Goal: Transaction & Acquisition: Purchase product/service

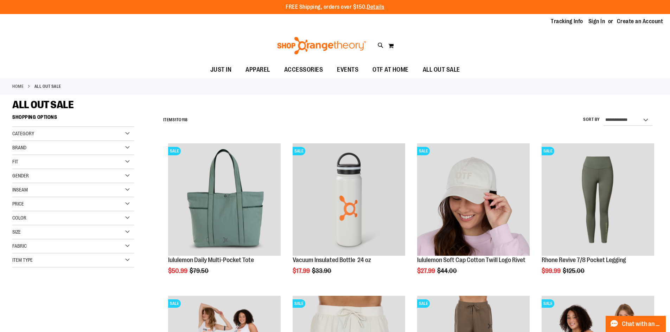
type input "**********"
click at [125, 131] on div "Category" at bounding box center [73, 134] width 122 height 14
click at [132, 101] on div "ALL OUT SALE" at bounding box center [334, 104] width 645 height 13
click at [124, 227] on div "Gender" at bounding box center [73, 225] width 122 height 14
click at [17, 246] on link "Women 50 items" at bounding box center [69, 246] width 117 height 7
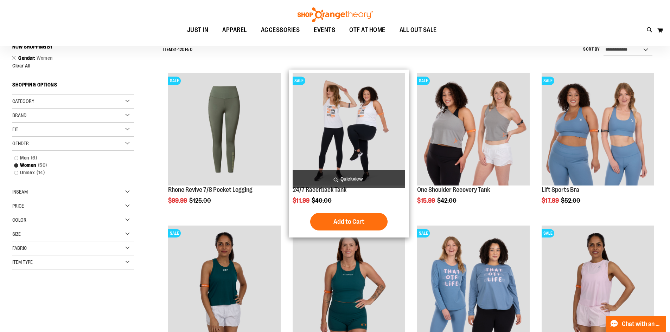
scroll to position [76, 0]
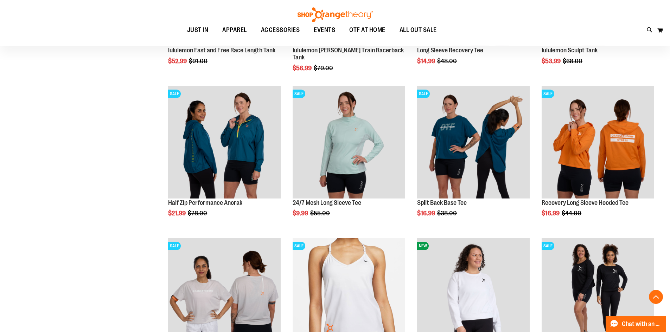
scroll to position [392, 0]
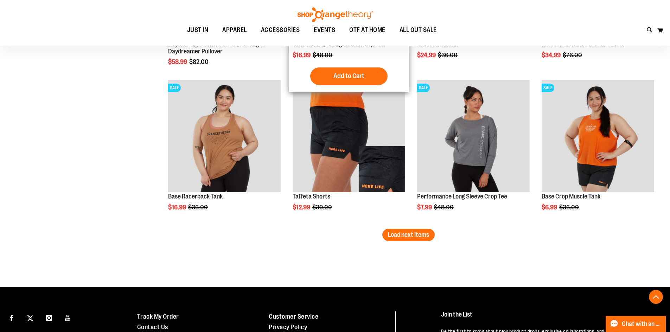
scroll to position [1271, 0]
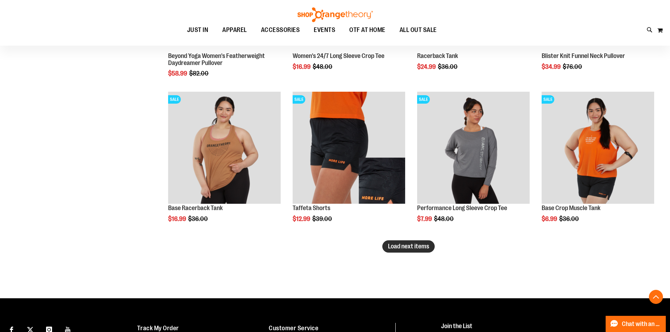
click at [408, 251] on button "Load next items" at bounding box center [408, 246] width 52 height 12
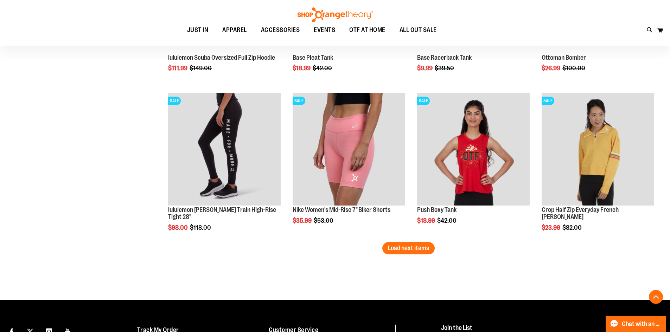
scroll to position [1728, 0]
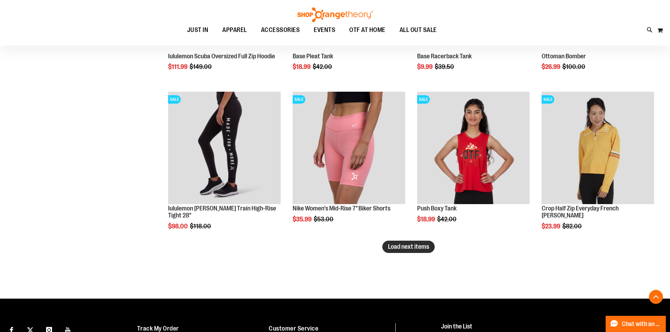
click at [422, 245] on span "Load next items" at bounding box center [408, 246] width 41 height 7
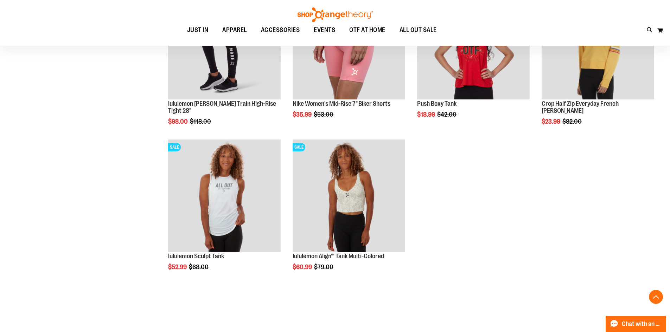
scroll to position [1834, 0]
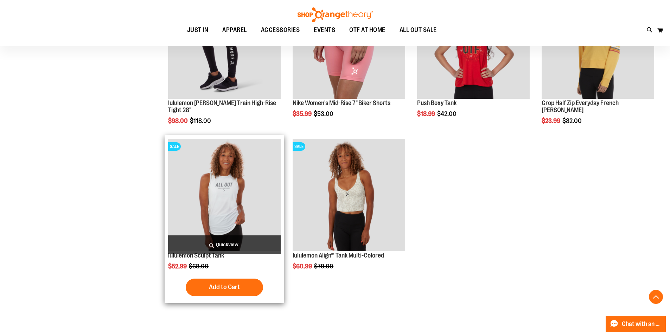
click at [235, 186] on img "product" at bounding box center [224, 195] width 112 height 112
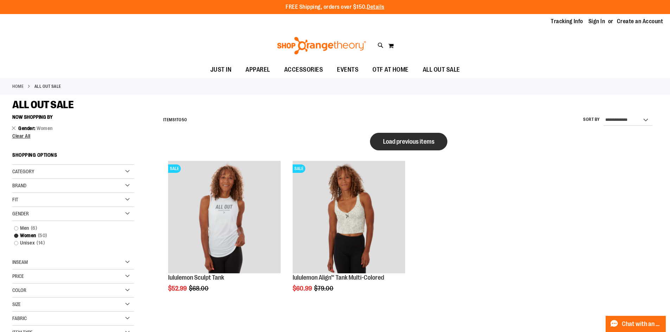
type input "**********"
click at [423, 145] on button "Load previous items" at bounding box center [408, 142] width 77 height 18
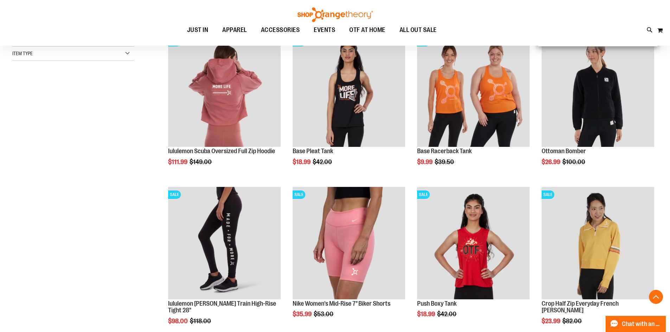
scroll to position [281, 0]
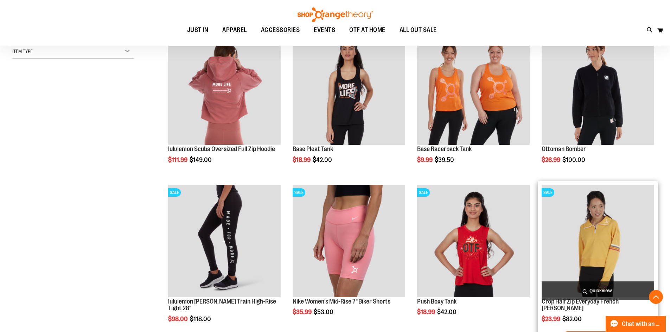
click at [598, 232] on img "product" at bounding box center [597, 241] width 112 height 112
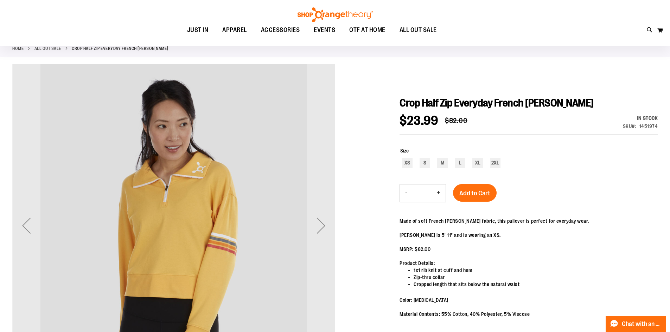
scroll to position [35, 0]
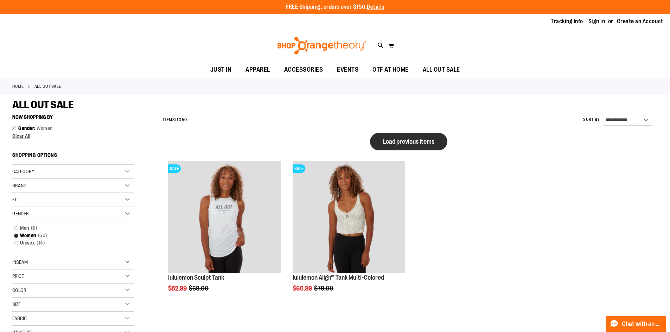
type input "**********"
click at [415, 137] on button "Load previous items" at bounding box center [408, 142] width 77 height 18
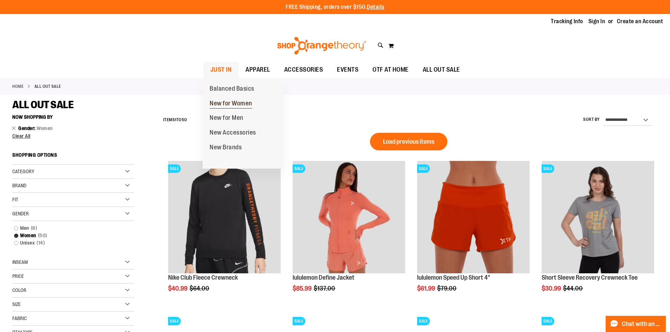
click at [226, 103] on span "New for Women" at bounding box center [231, 104] width 43 height 9
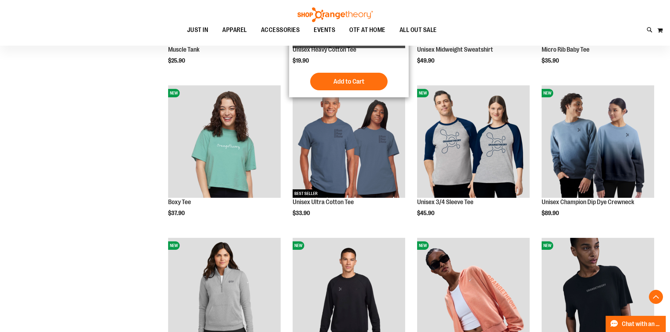
scroll to position [211, 0]
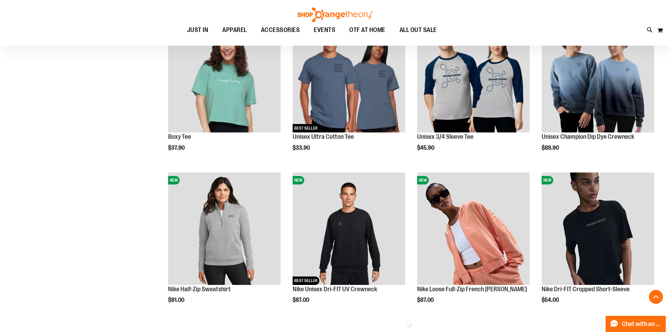
scroll to position [281, 0]
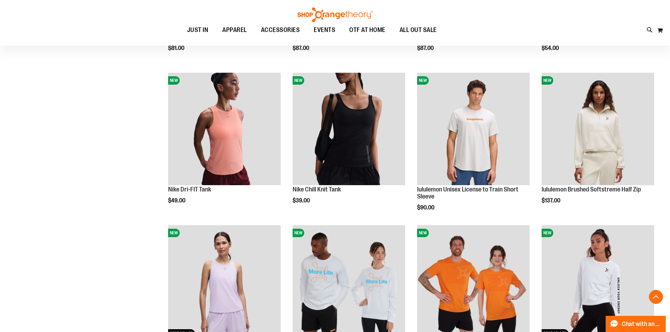
scroll to position [562, 0]
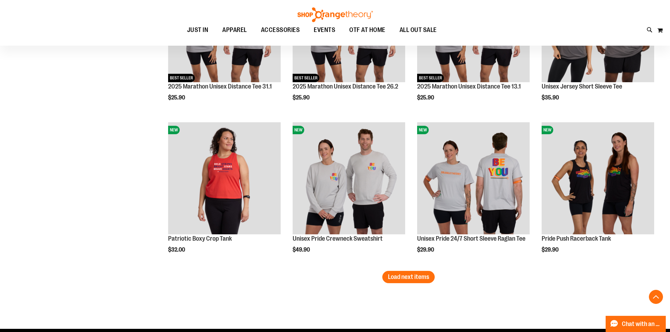
scroll to position [1300, 0]
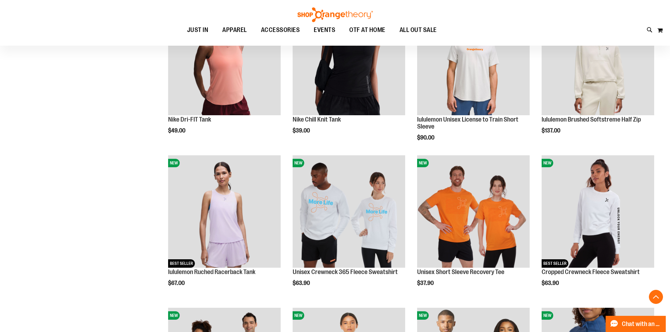
scroll to position [597, 0]
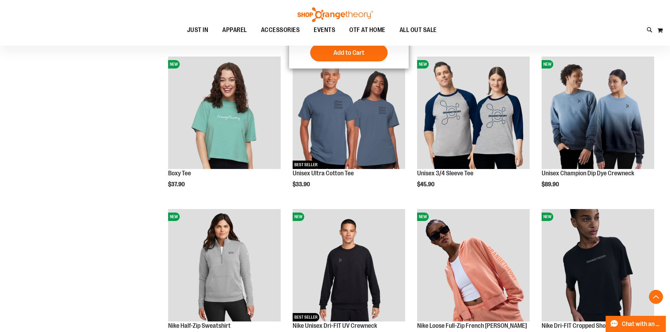
scroll to position [281, 0]
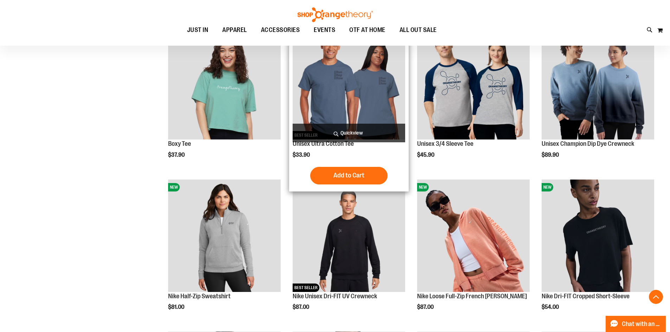
scroll to position [281, 0]
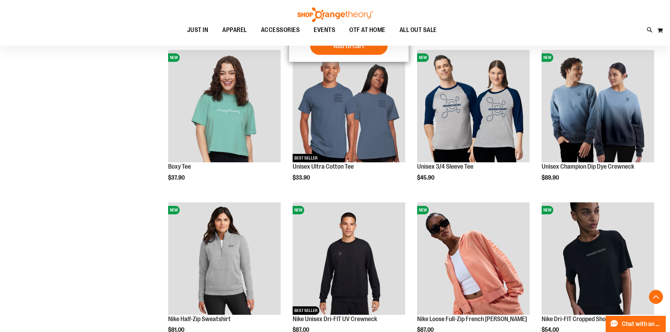
scroll to position [281, 0]
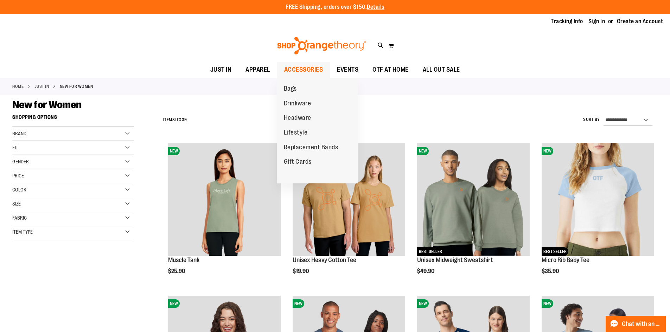
type input "**********"
click at [305, 69] on span "ACCESSORIES" at bounding box center [303, 70] width 39 height 16
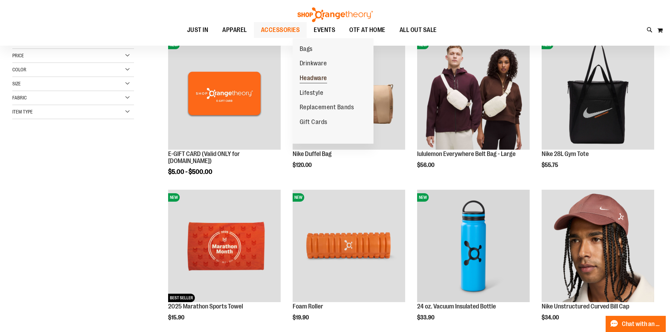
scroll to position [105, 0]
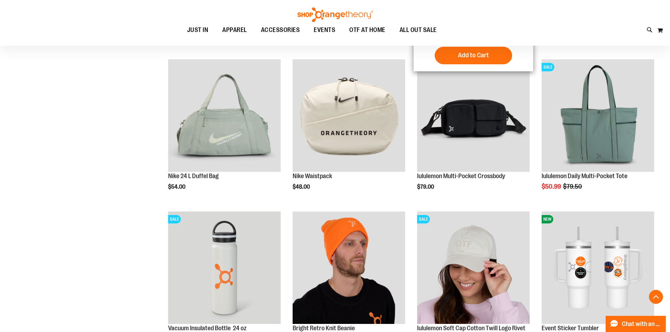
scroll to position [386, 0]
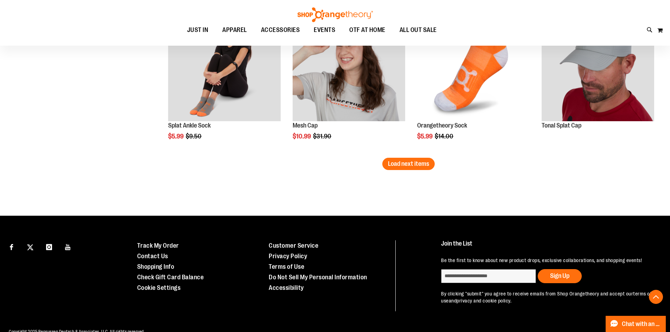
scroll to position [1370, 0]
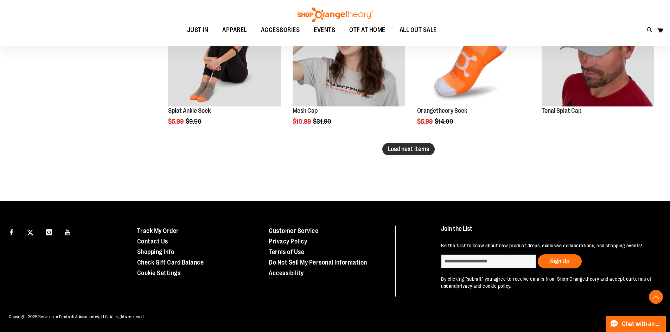
type input "**********"
click at [413, 146] on span "Load next items" at bounding box center [408, 149] width 41 height 7
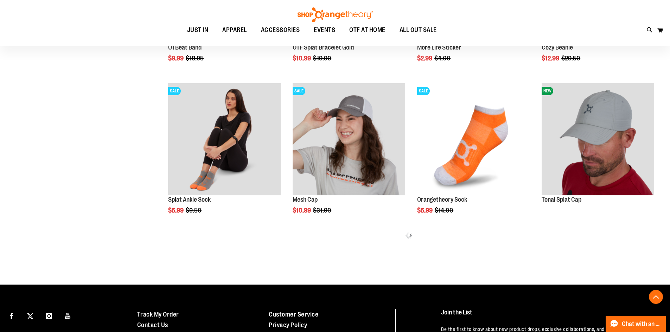
scroll to position [1300, 0]
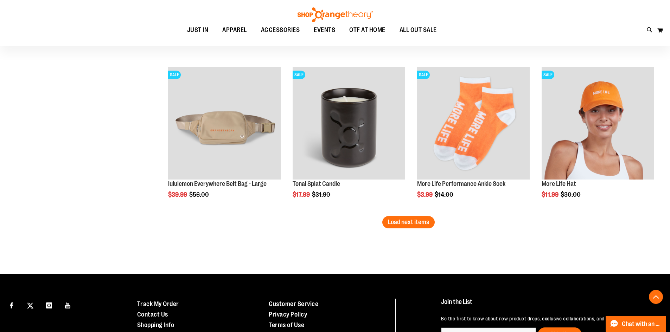
scroll to position [1757, 0]
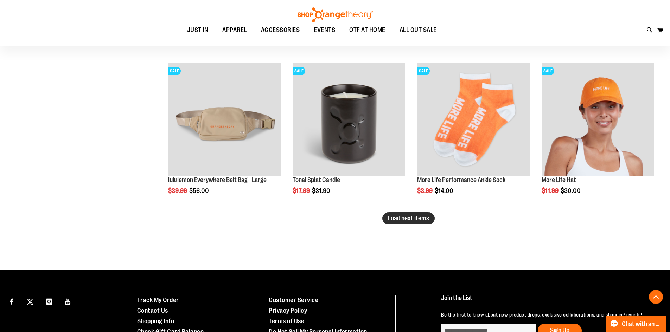
click at [405, 216] on span "Load next items" at bounding box center [408, 218] width 41 height 7
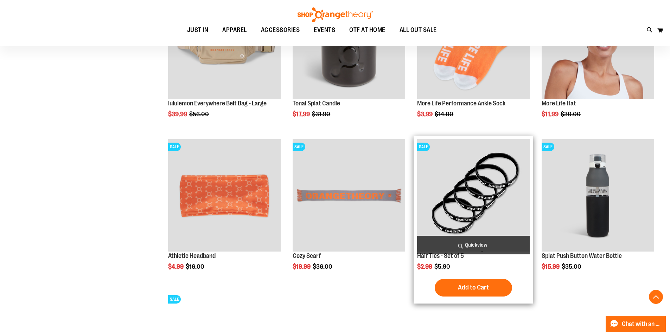
scroll to position [1722, 0]
